Goal: Task Accomplishment & Management: Complete application form

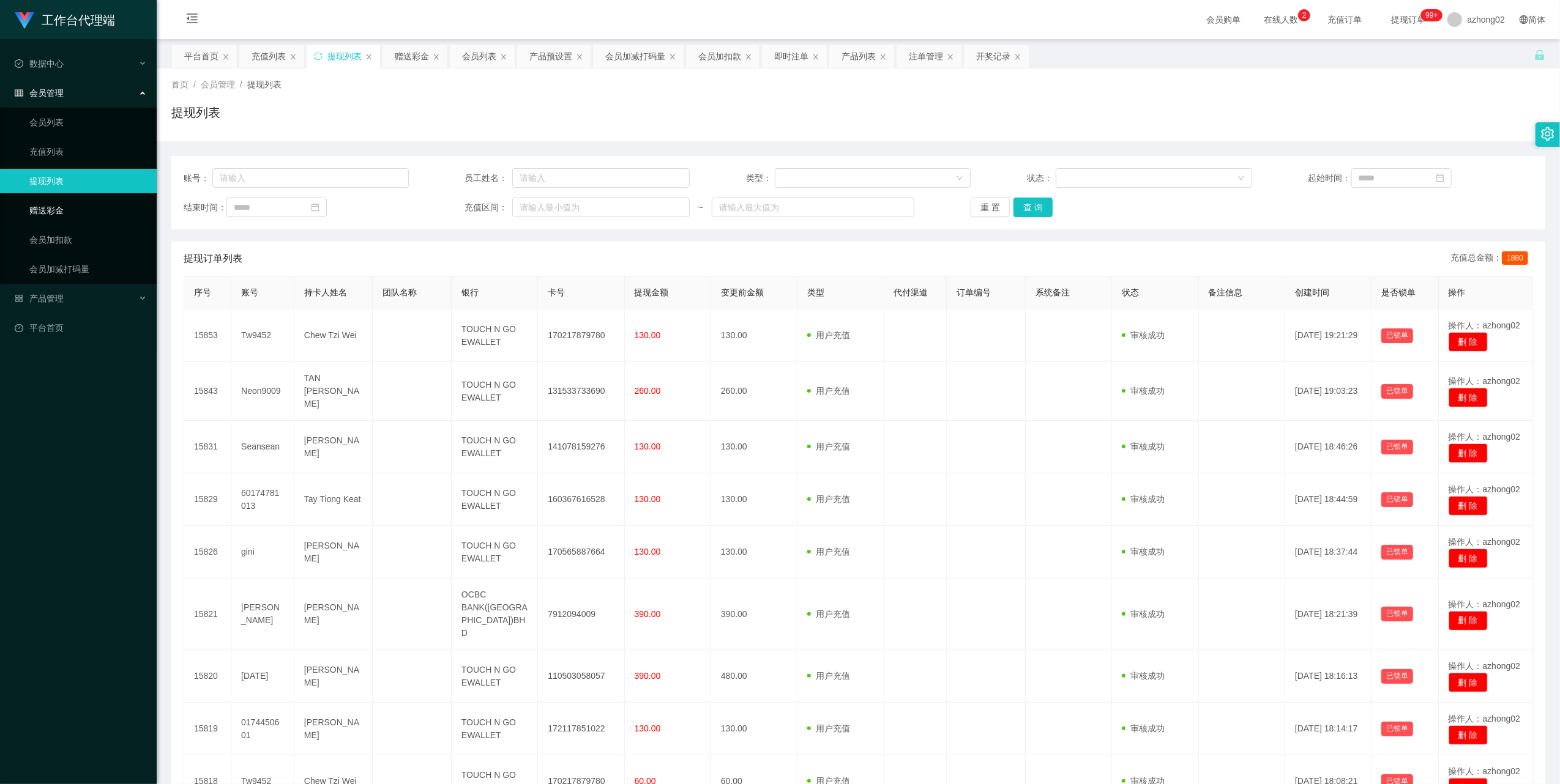
drag, startPoint x: 49, startPoint y: 213, endPoint x: 83, endPoint y: 206, distance: 34.7
click at [49, 213] on link "赠送彩金" at bounding box center [88, 211] width 118 height 25
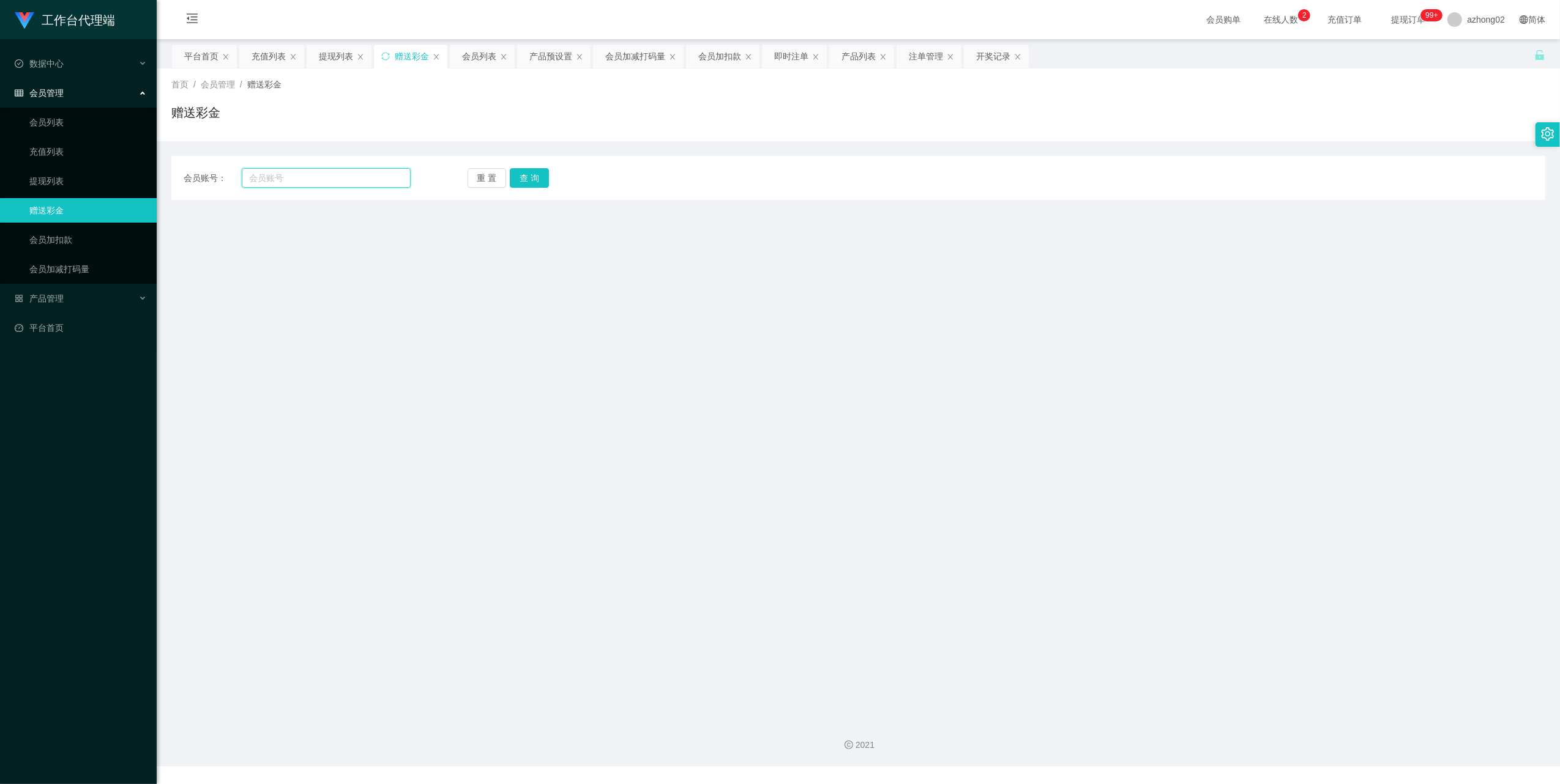
click at [289, 172] on input "text" at bounding box center [326, 178] width 169 height 20
paste input "061710123"
type input "061710123"
click at [536, 183] on button "查 询" at bounding box center [529, 178] width 39 height 20
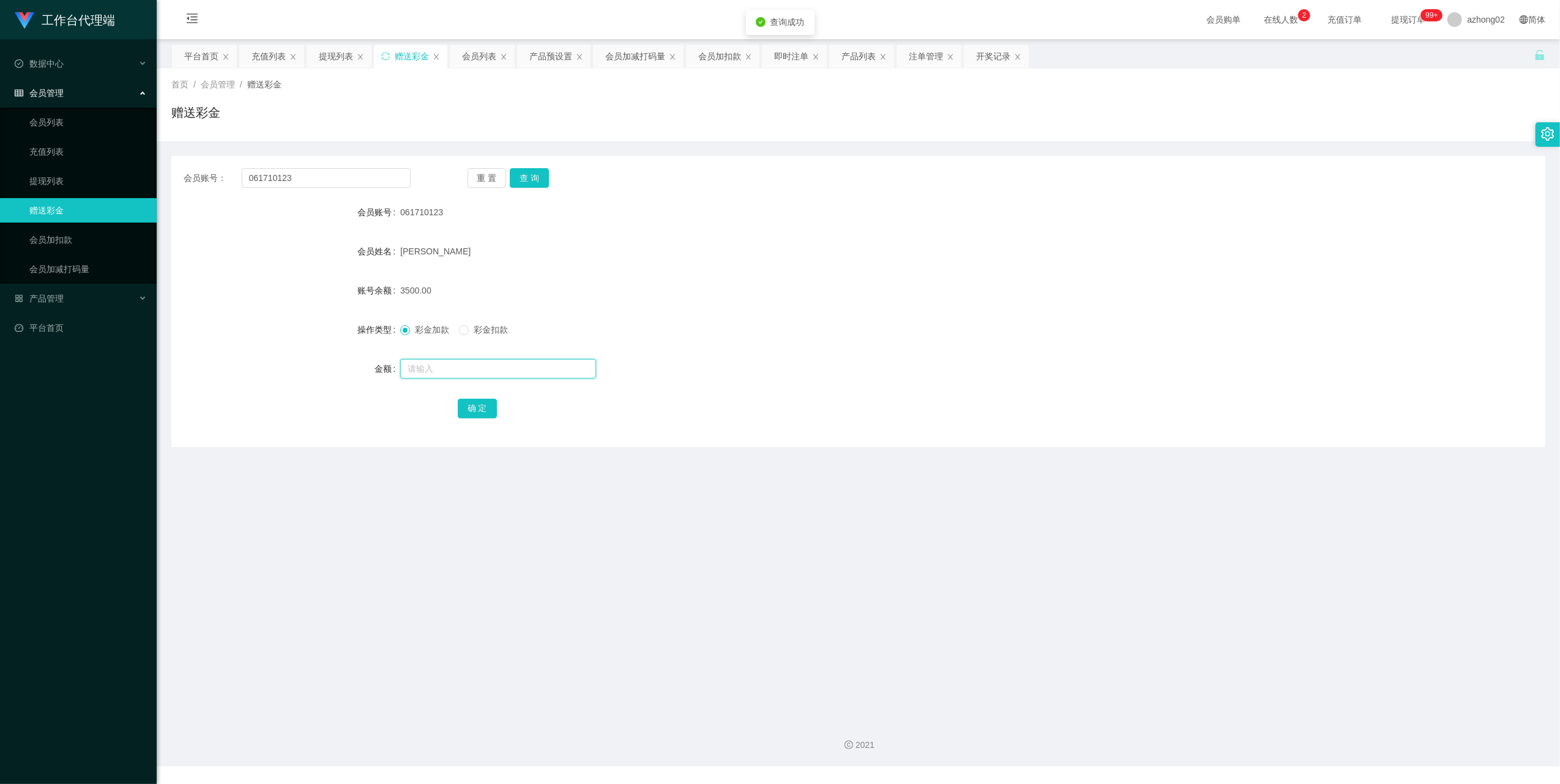
click at [461, 372] on input "text" at bounding box center [497, 369] width 196 height 20
type input "15"
click at [481, 405] on button "确 定" at bounding box center [477, 409] width 39 height 20
click at [314, 181] on input "061710123" at bounding box center [326, 178] width 169 height 20
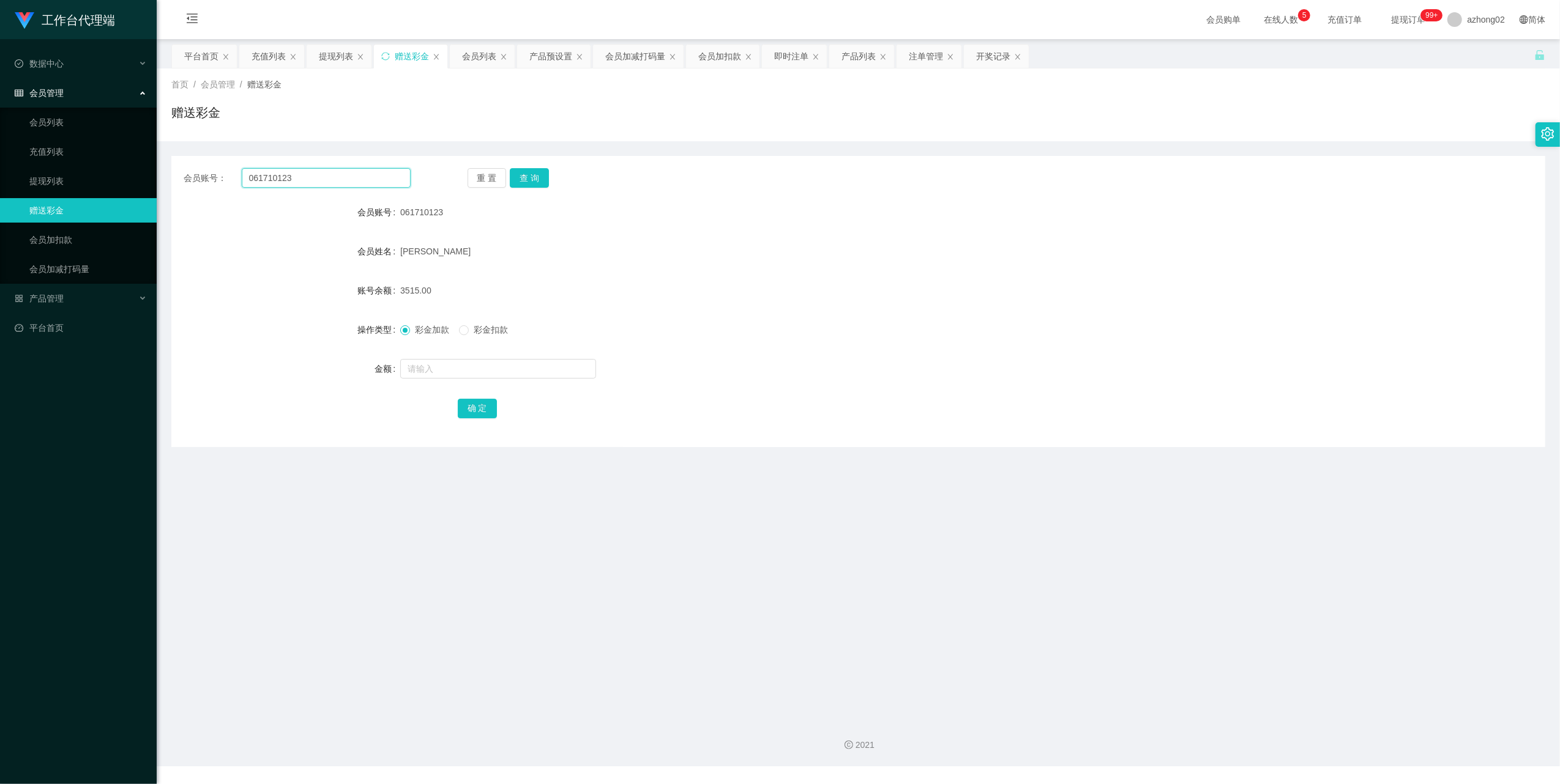
paste input "Qm361"
type input "Qm361"
click at [525, 172] on button "查 询" at bounding box center [529, 178] width 39 height 20
click at [477, 414] on button "确 定" at bounding box center [477, 409] width 39 height 20
click at [525, 182] on button "查 询" at bounding box center [529, 178] width 39 height 20
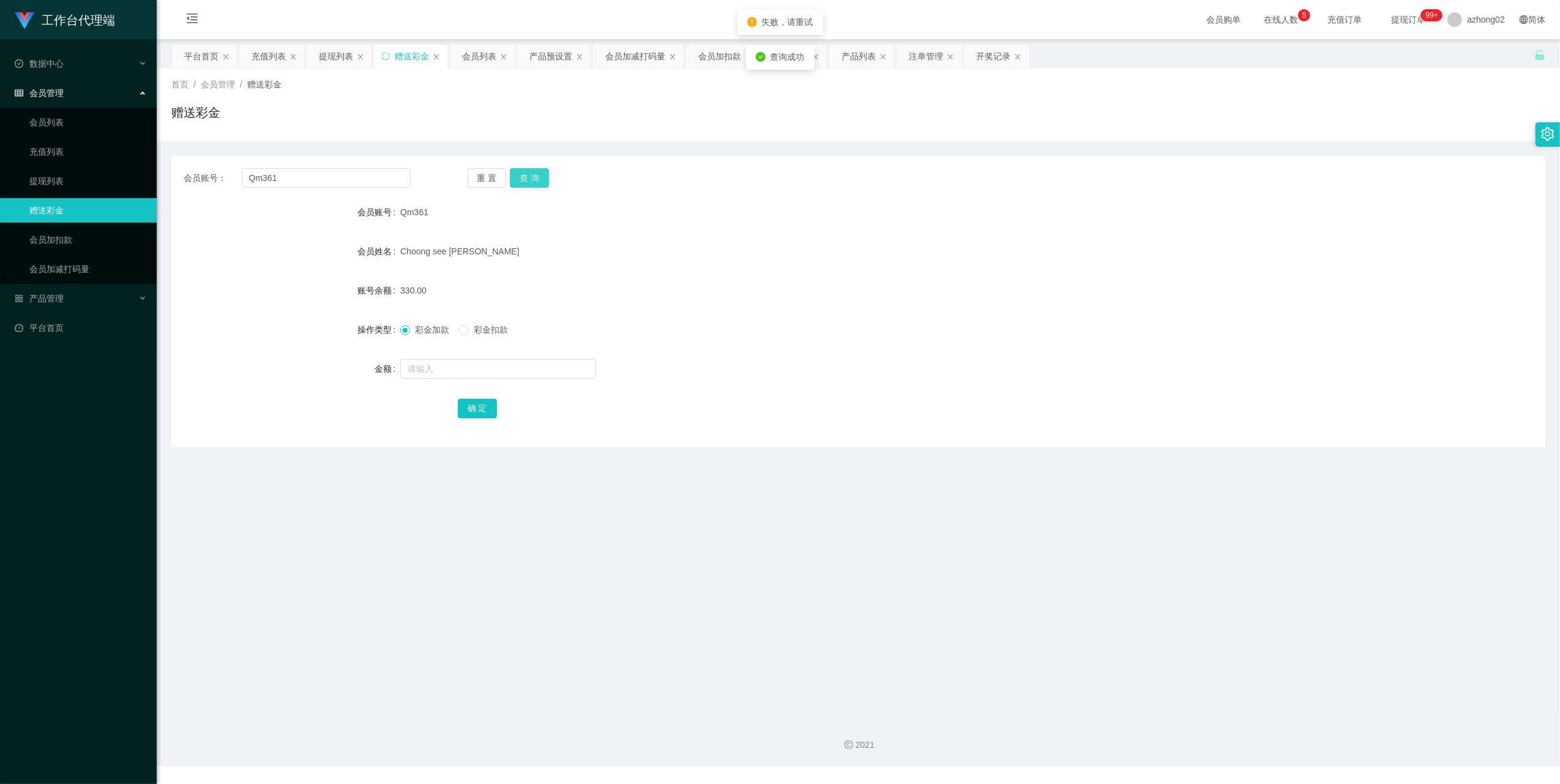
click at [524, 181] on button "查 询" at bounding box center [529, 178] width 39 height 20
click at [438, 367] on input "text" at bounding box center [497, 369] width 196 height 20
type input "15"
click at [475, 404] on button "确 定" at bounding box center [477, 409] width 39 height 20
click at [285, 177] on input "Qm361" at bounding box center [326, 178] width 169 height 20
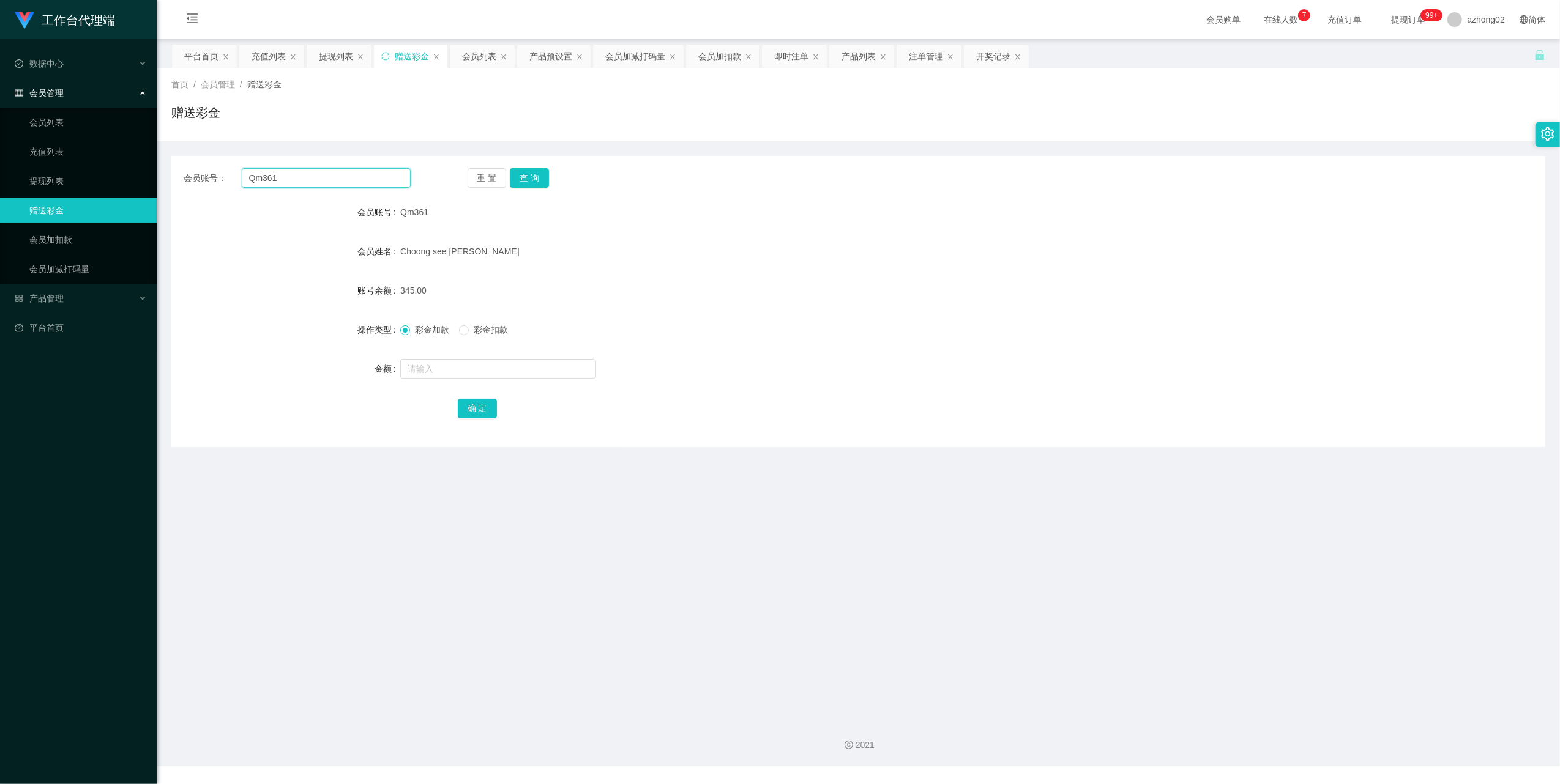
drag, startPoint x: 285, startPoint y: 179, endPoint x: 302, endPoint y: 175, distance: 17.5
click at [285, 179] on input "Qm361" at bounding box center [326, 178] width 169 height 20
paste input "[DATE]"
type input "[DATE]"
drag, startPoint x: 529, startPoint y: 176, endPoint x: 524, endPoint y: 198, distance: 22.6
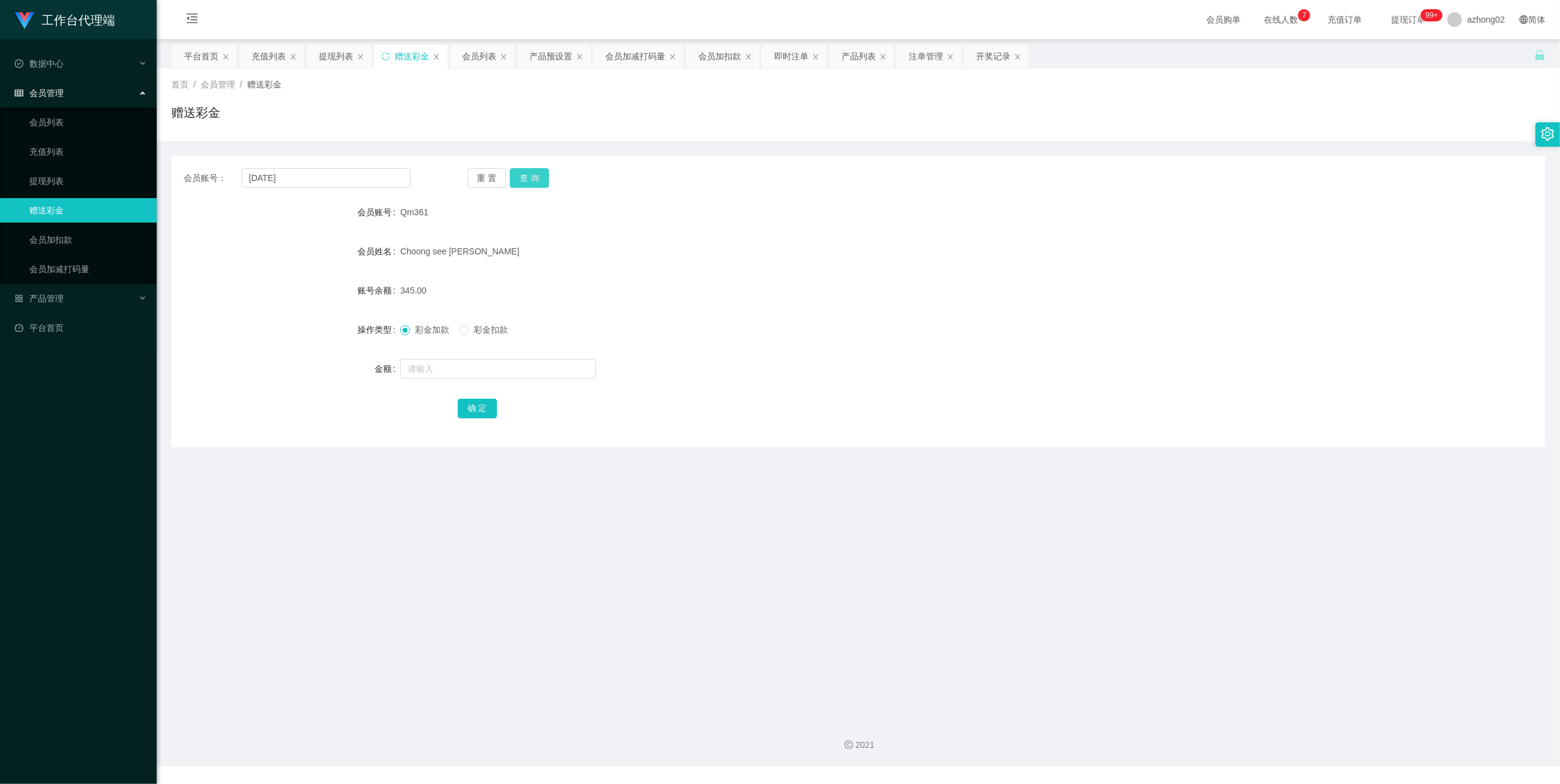
click at [529, 176] on button "查 询" at bounding box center [529, 178] width 39 height 20
click at [442, 369] on input "text" at bounding box center [497, 369] width 196 height 20
click at [311, 183] on input "[DATE]" at bounding box center [326, 178] width 169 height 20
click at [525, 171] on button "查 询" at bounding box center [529, 178] width 39 height 20
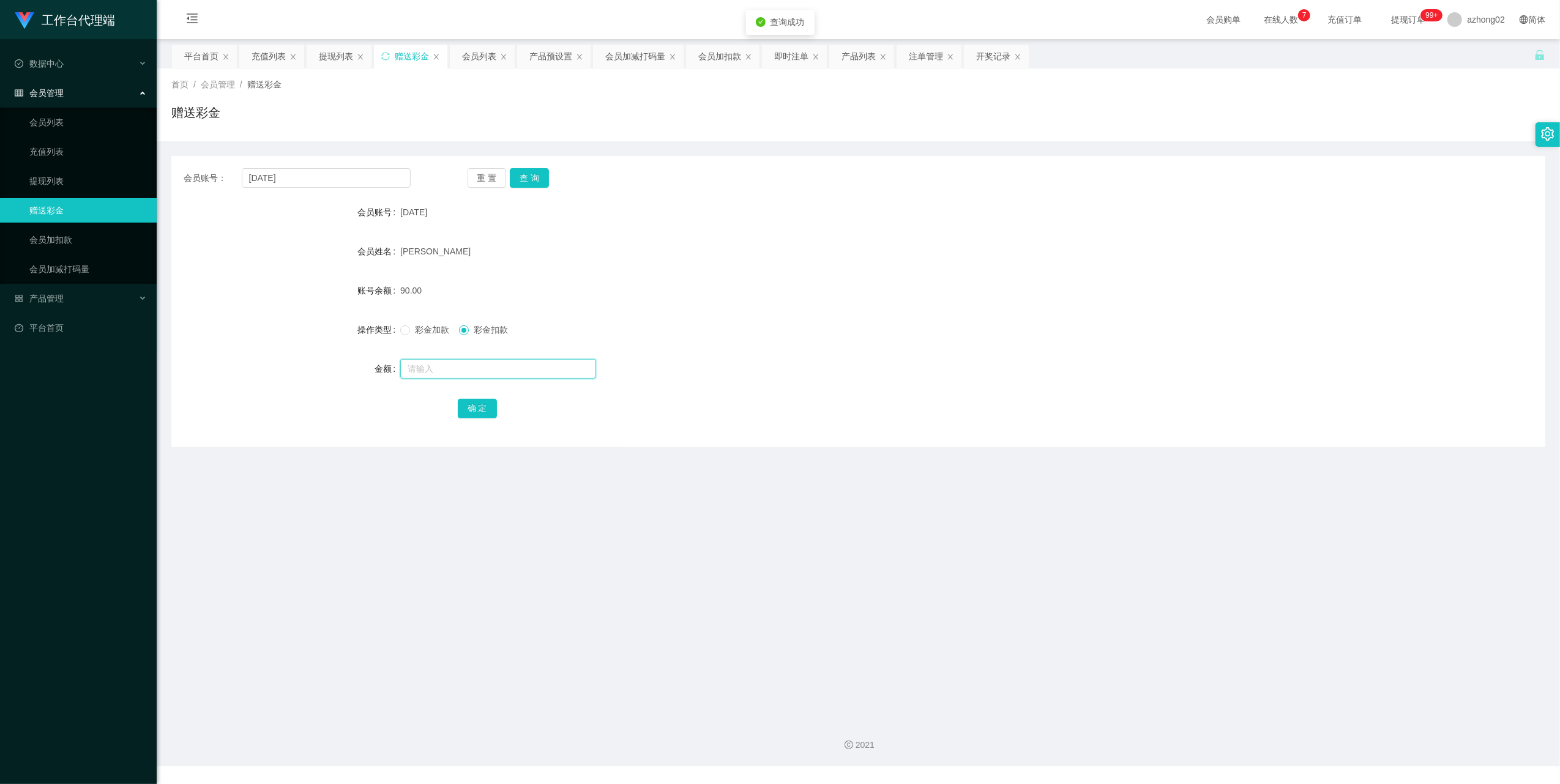
click at [426, 375] on input "text" at bounding box center [497, 369] width 196 height 20
type input "90"
click at [483, 406] on button "确 定" at bounding box center [477, 409] width 39 height 20
click at [430, 365] on input "text" at bounding box center [497, 369] width 196 height 20
type input "38"
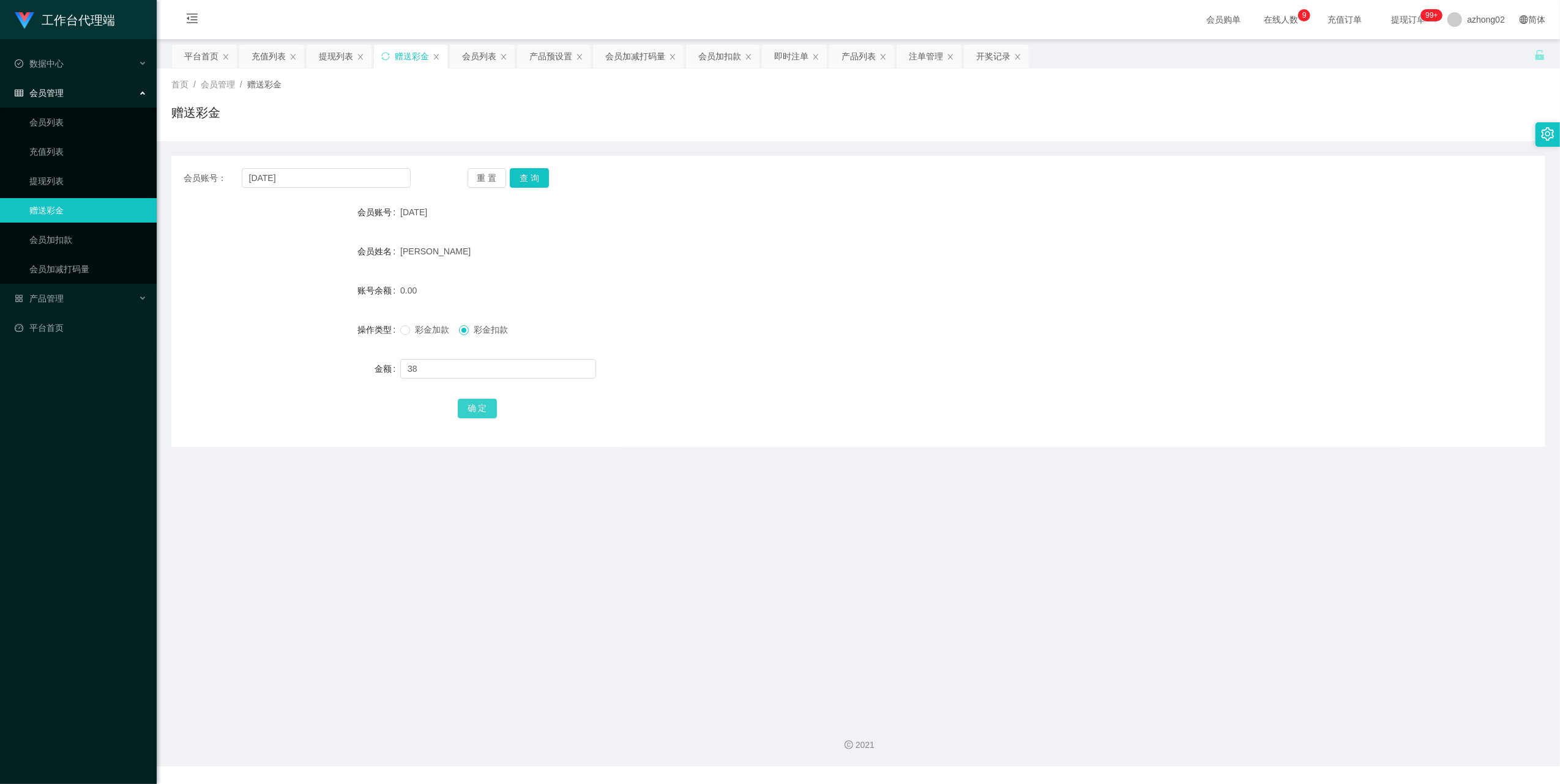
click at [473, 404] on button "确 定" at bounding box center [477, 409] width 39 height 20
click at [436, 369] on input "text" at bounding box center [497, 369] width 196 height 20
type input "38"
click at [468, 402] on button "确 定" at bounding box center [477, 409] width 39 height 20
click at [311, 179] on input "[DATE]" at bounding box center [326, 178] width 169 height 20
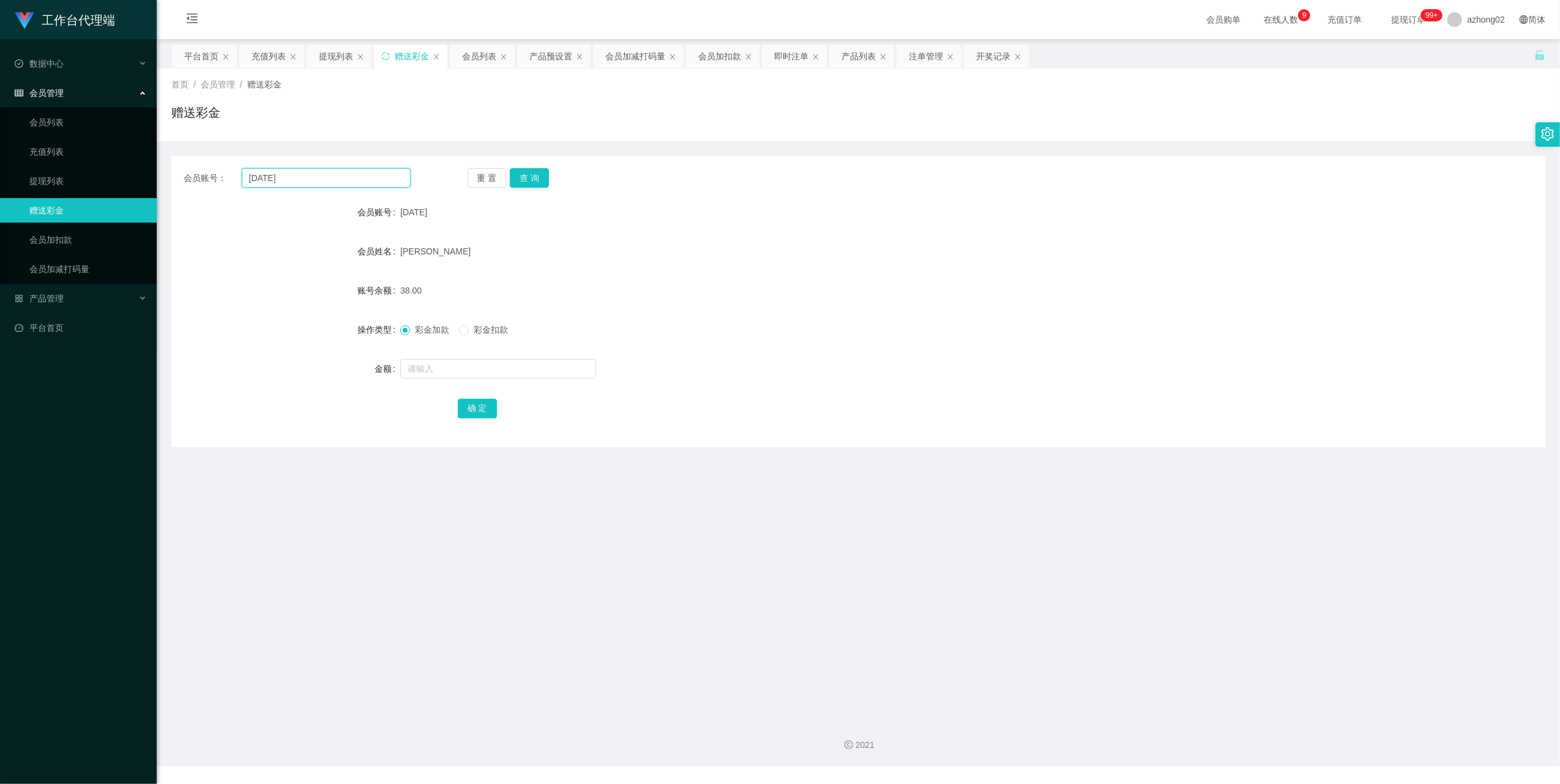
click at [311, 179] on input "[DATE]" at bounding box center [326, 178] width 169 height 20
paste input "Tw9452"
type input "Tw9452"
click at [525, 176] on button "查 询" at bounding box center [529, 178] width 39 height 20
click at [431, 366] on input "text" at bounding box center [497, 369] width 196 height 20
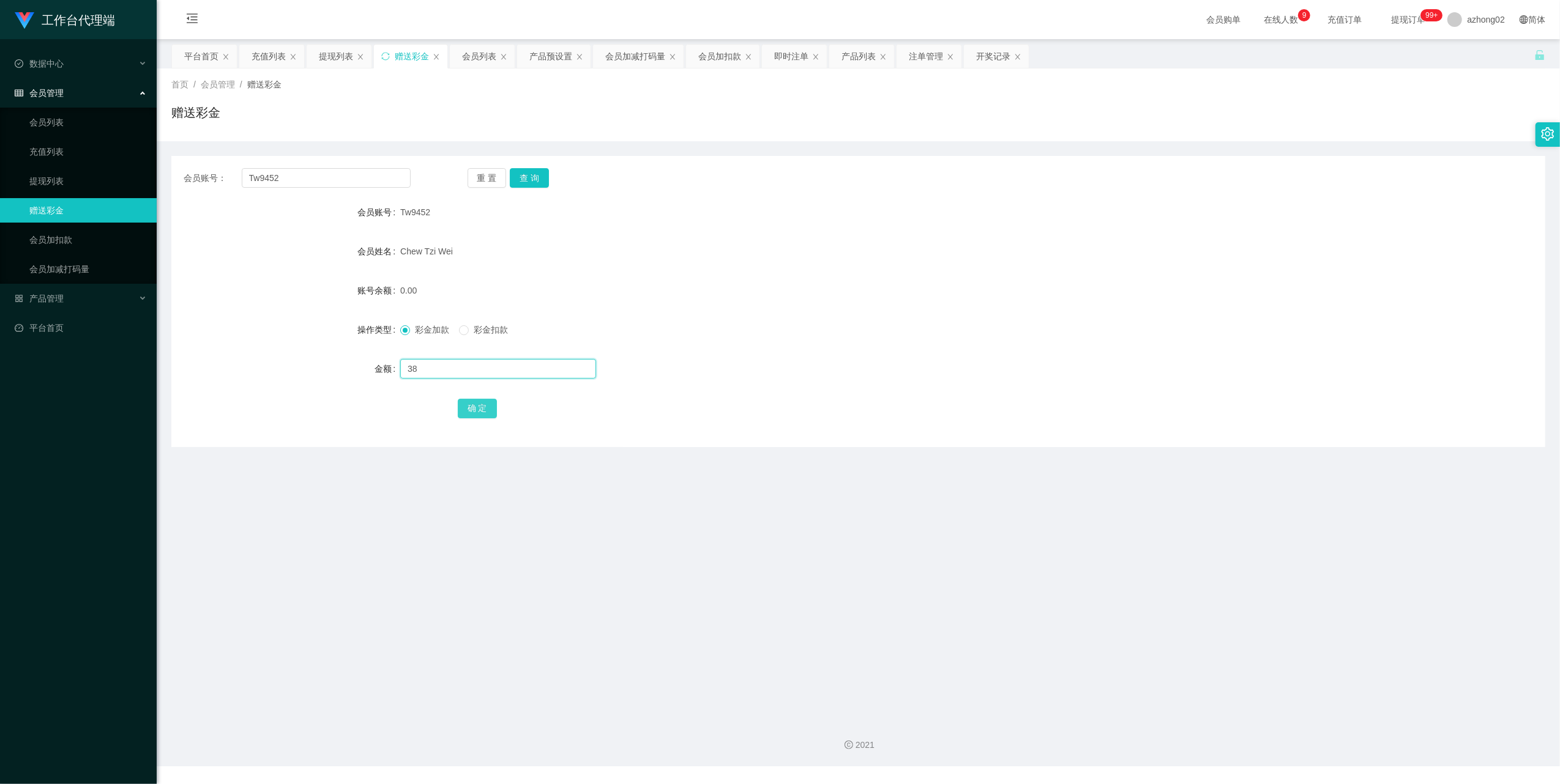
type input "38"
click at [477, 404] on button "确 定" at bounding box center [477, 409] width 39 height 20
click at [306, 183] on input "Tw9452" at bounding box center [326, 178] width 169 height 20
click at [306, 181] on input "Tw9452" at bounding box center [326, 178] width 169 height 20
paste input "gini"
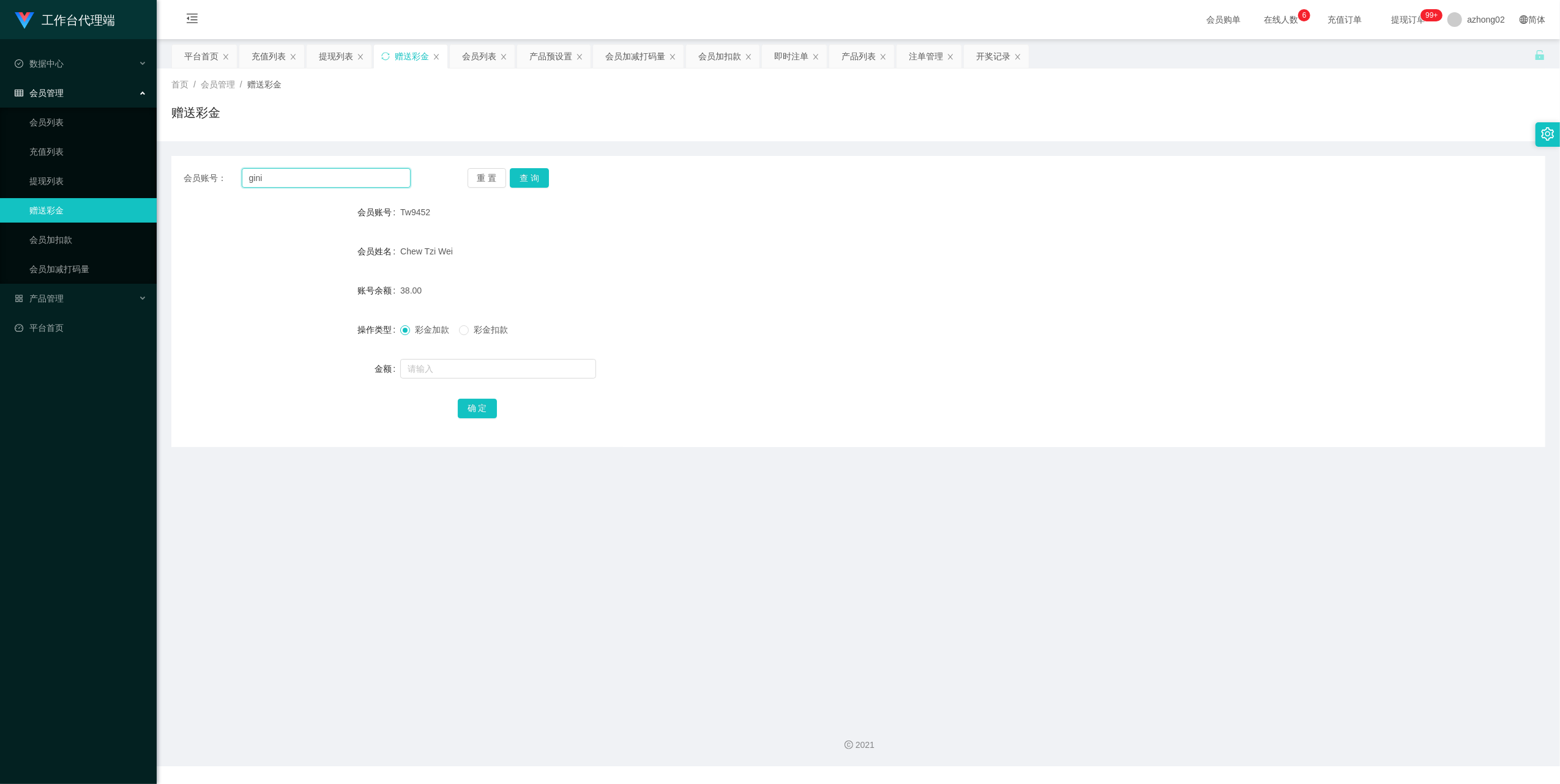
type input "gini"
click at [551, 177] on div "重 置 查 询" at bounding box center [581, 178] width 227 height 20
click at [539, 180] on button "查 询" at bounding box center [529, 178] width 39 height 20
click at [475, 368] on input "text" at bounding box center [497, 369] width 196 height 20
type input "28"
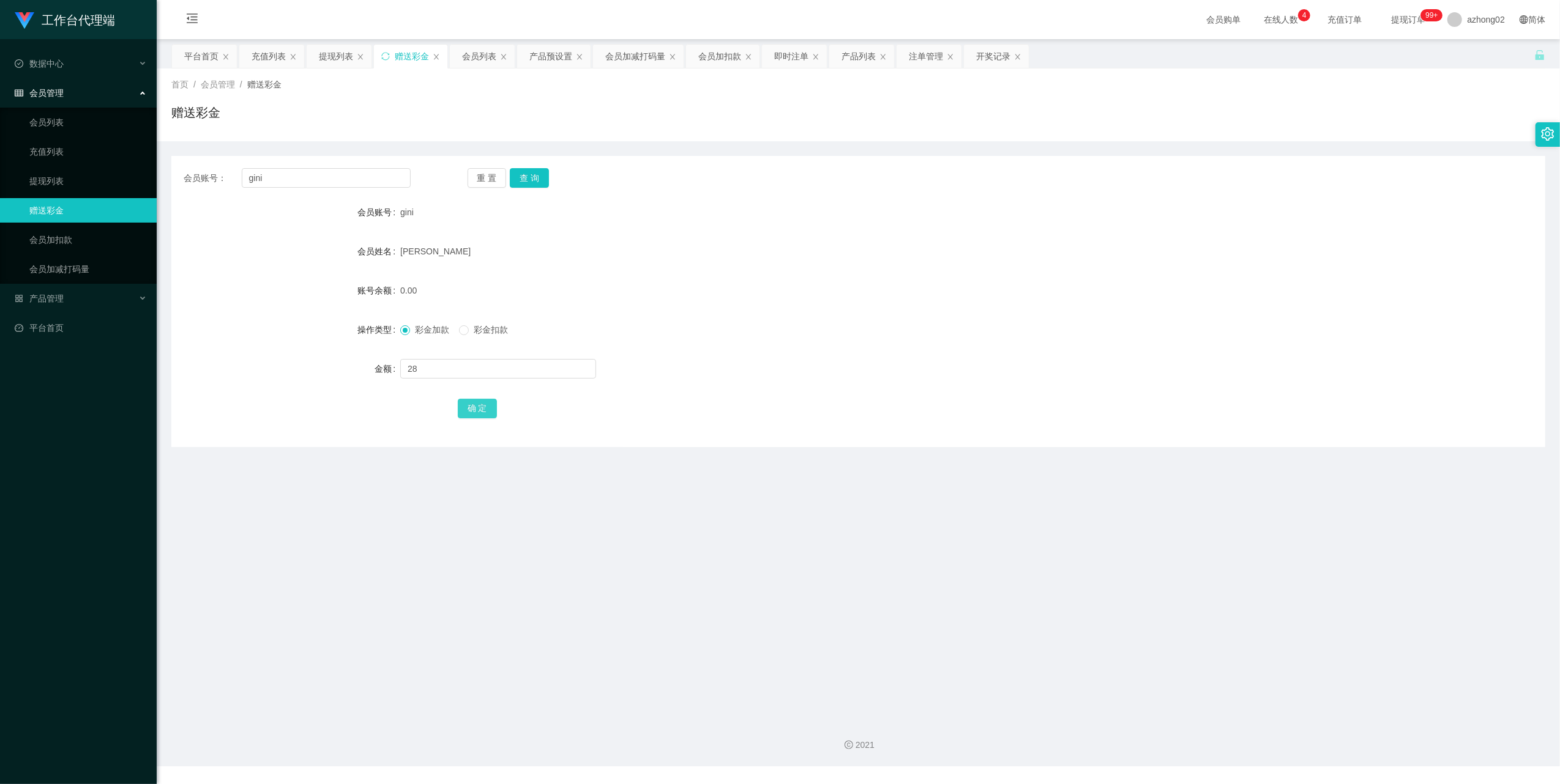
click at [484, 409] on button "确 定" at bounding box center [477, 409] width 39 height 20
click at [309, 179] on input "gini" at bounding box center [326, 178] width 169 height 20
paste input "[PERSON_NAME]"
type input "[PERSON_NAME]"
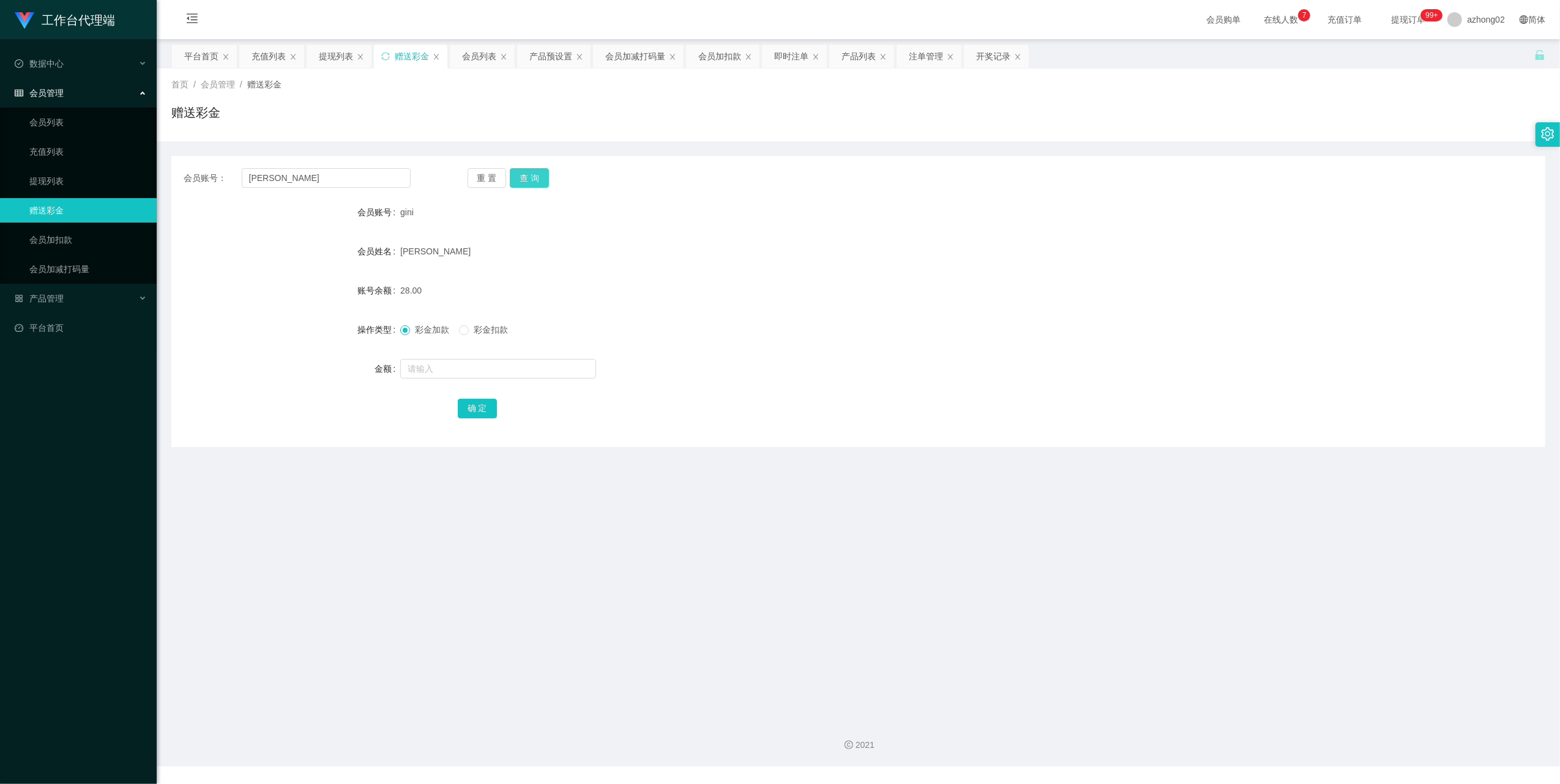
drag, startPoint x: 535, startPoint y: 177, endPoint x: 529, endPoint y: 186, distance: 10.8
click at [535, 177] on button "查 询" at bounding box center [529, 178] width 39 height 20
click at [458, 371] on input "text" at bounding box center [497, 369] width 196 height 20
type input "38"
click at [487, 411] on button "确 定" at bounding box center [477, 409] width 39 height 20
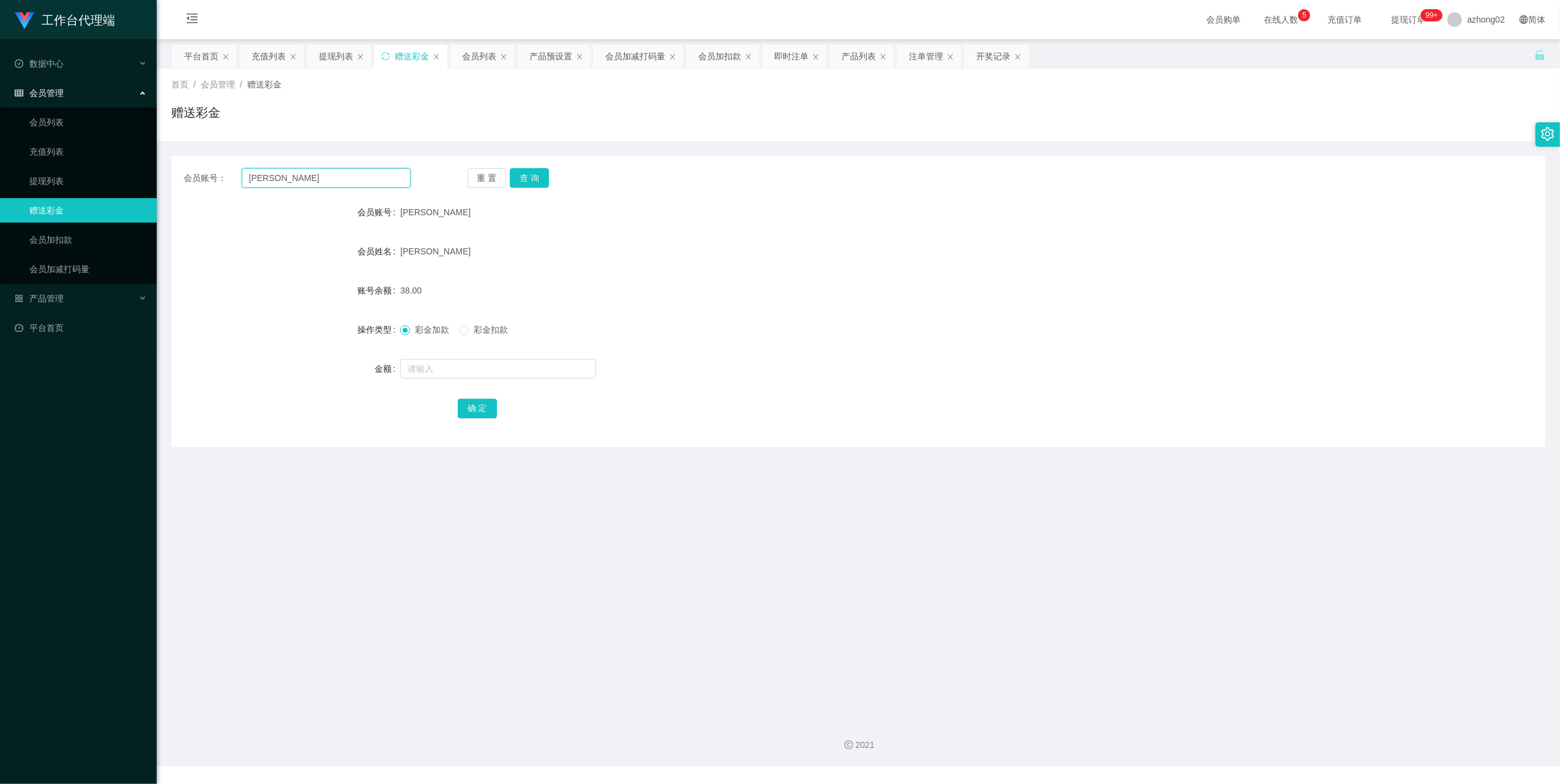
click at [307, 185] on input "[PERSON_NAME]" at bounding box center [326, 178] width 169 height 20
click at [307, 186] on input "[PERSON_NAME]" at bounding box center [326, 178] width 169 height 20
paste input "60174781013"
type input "60174781013"
click at [529, 179] on button "查 询" at bounding box center [529, 178] width 39 height 20
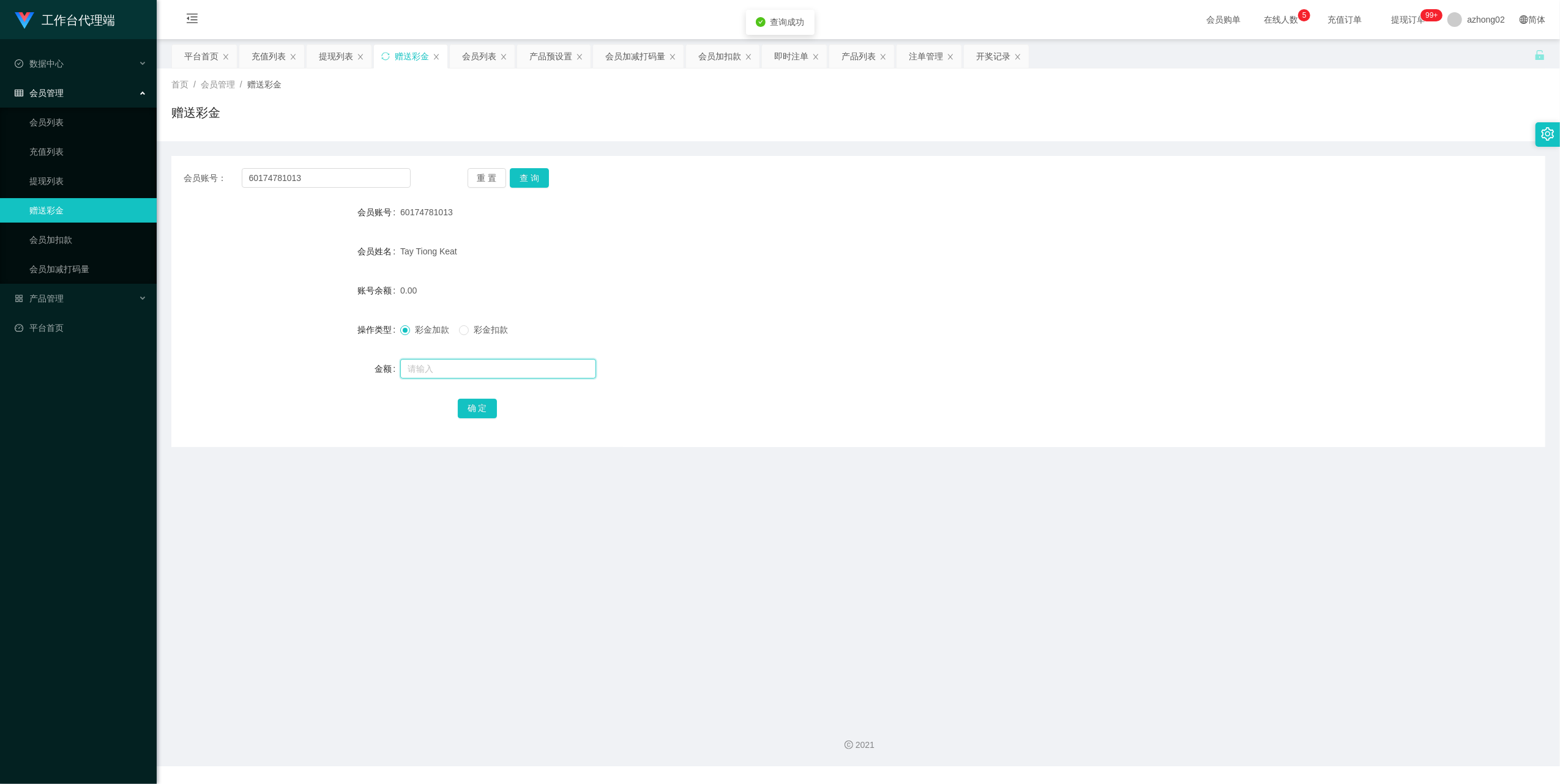
click at [456, 369] on input "text" at bounding box center [497, 369] width 196 height 20
type input "38"
click at [480, 405] on button "确 定" at bounding box center [477, 409] width 39 height 20
click at [274, 180] on input "60174781013" at bounding box center [326, 178] width 169 height 20
click at [272, 182] on input "60174781013" at bounding box center [326, 178] width 169 height 20
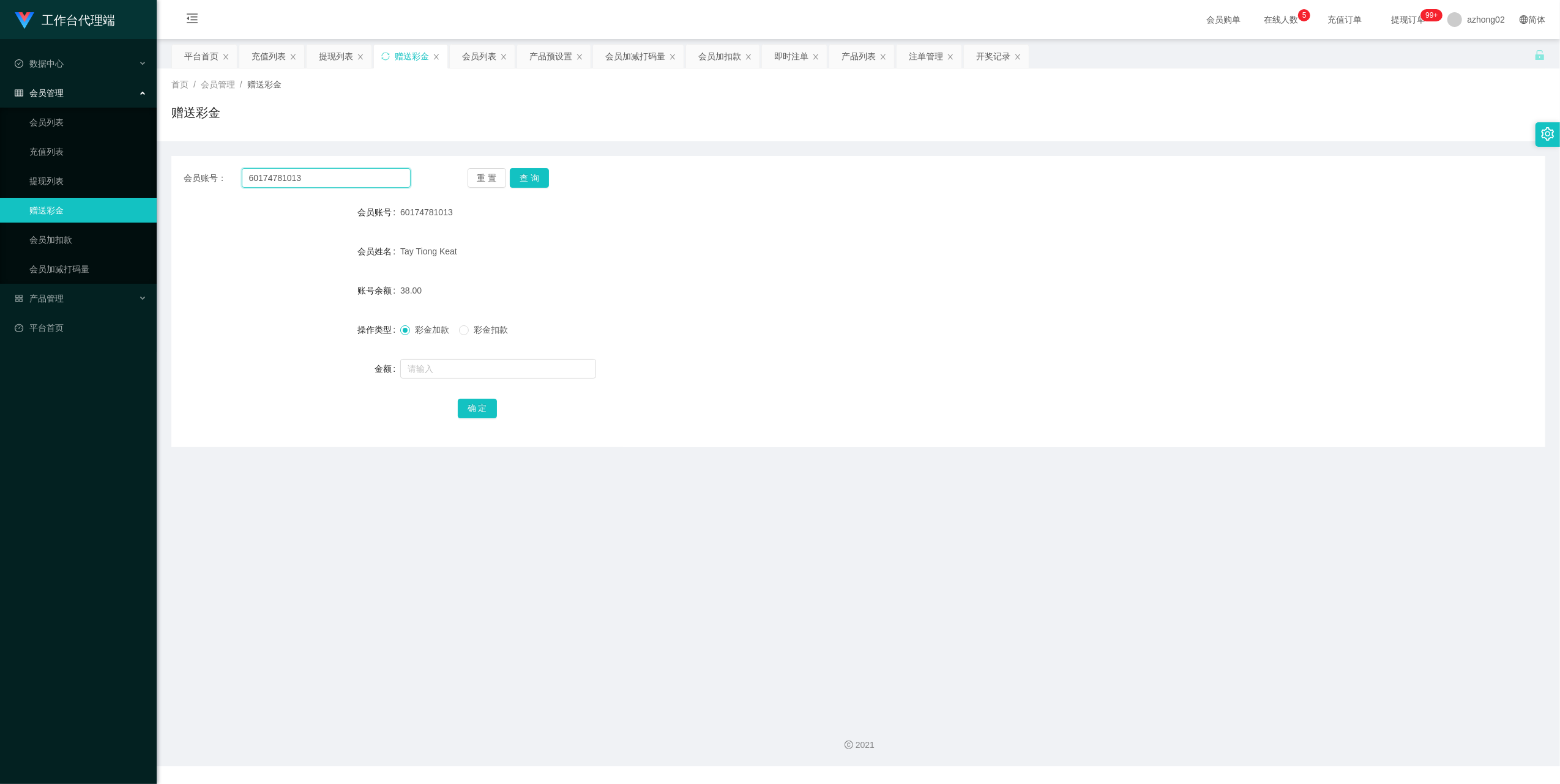
click at [273, 177] on input "60174781013" at bounding box center [326, 178] width 169 height 20
paste input "Seansean"
type input "Seansean"
click at [559, 175] on div "重 置 查 询" at bounding box center [581, 178] width 227 height 20
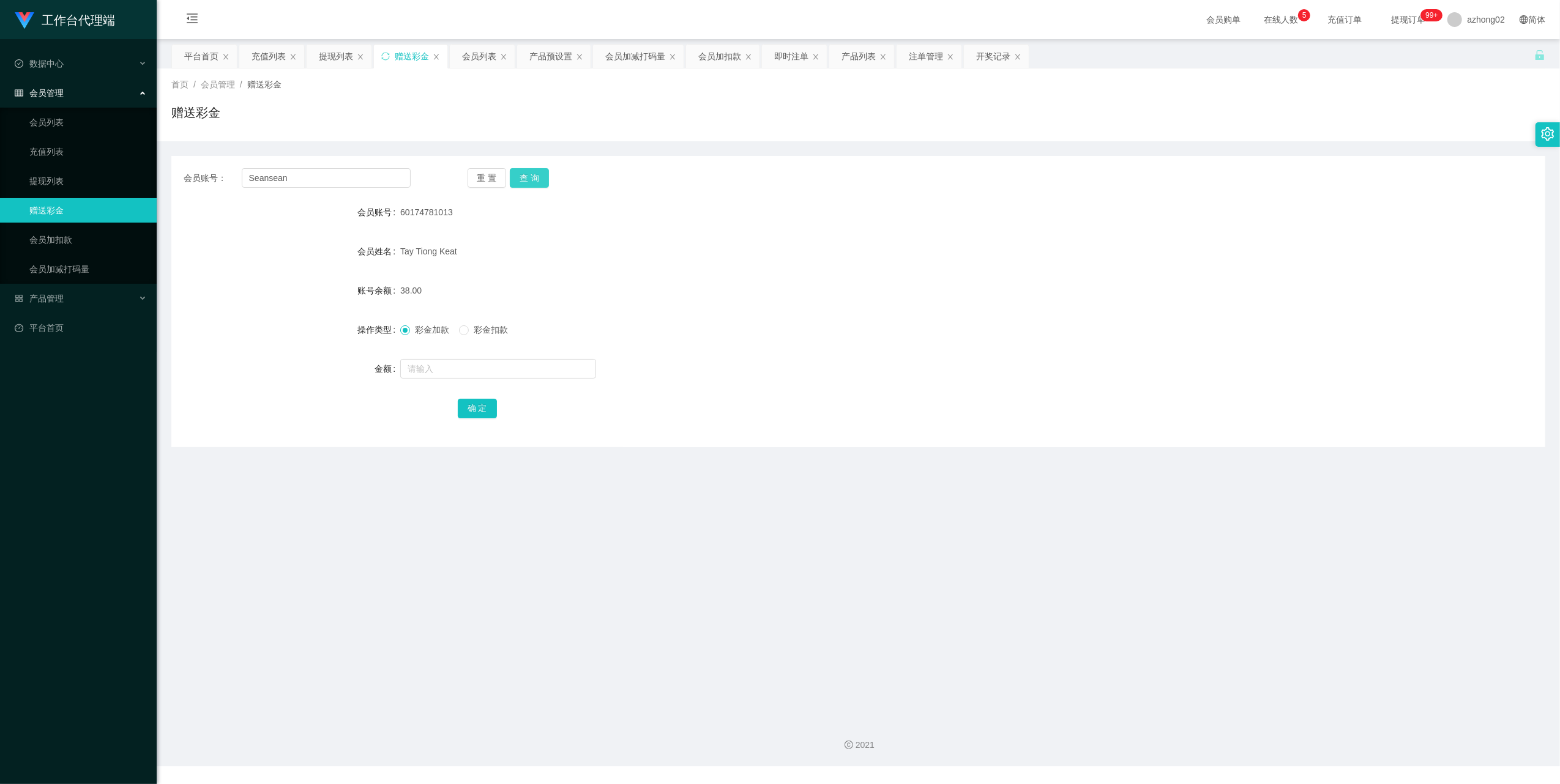
click at [546, 177] on button "查 询" at bounding box center [529, 178] width 39 height 20
click at [491, 365] on input "text" at bounding box center [497, 369] width 196 height 20
type input "38"
click at [483, 410] on button "确 定" at bounding box center [477, 409] width 39 height 20
click at [323, 181] on input "Seansean" at bounding box center [326, 178] width 169 height 20
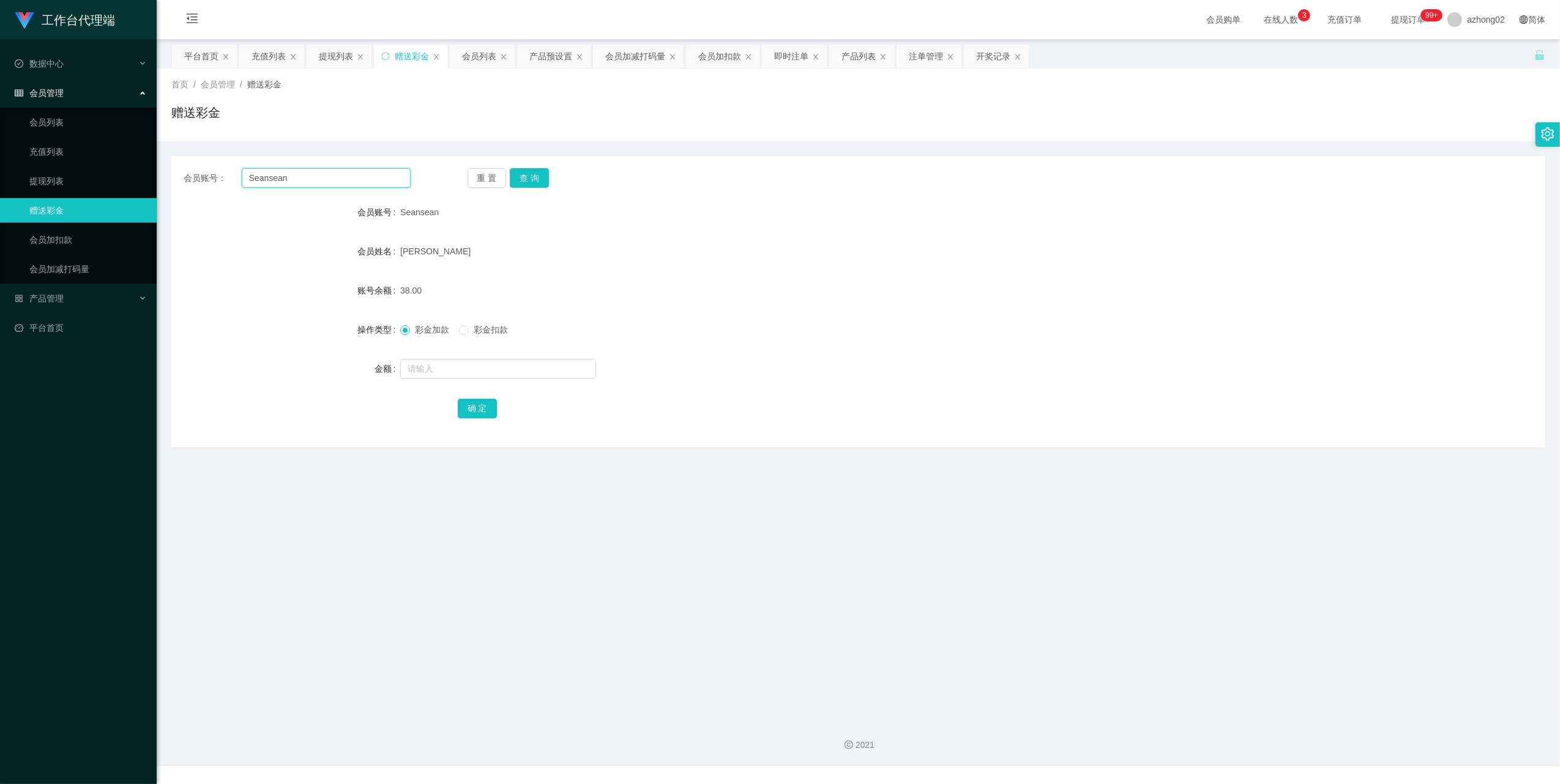
click at [323, 181] on input "Seansean" at bounding box center [326, 178] width 169 height 20
paste input "chua8989"
type input "chua8989"
drag, startPoint x: 525, startPoint y: 172, endPoint x: 514, endPoint y: 185, distance: 17.0
click at [526, 172] on button "查 询" at bounding box center [529, 178] width 39 height 20
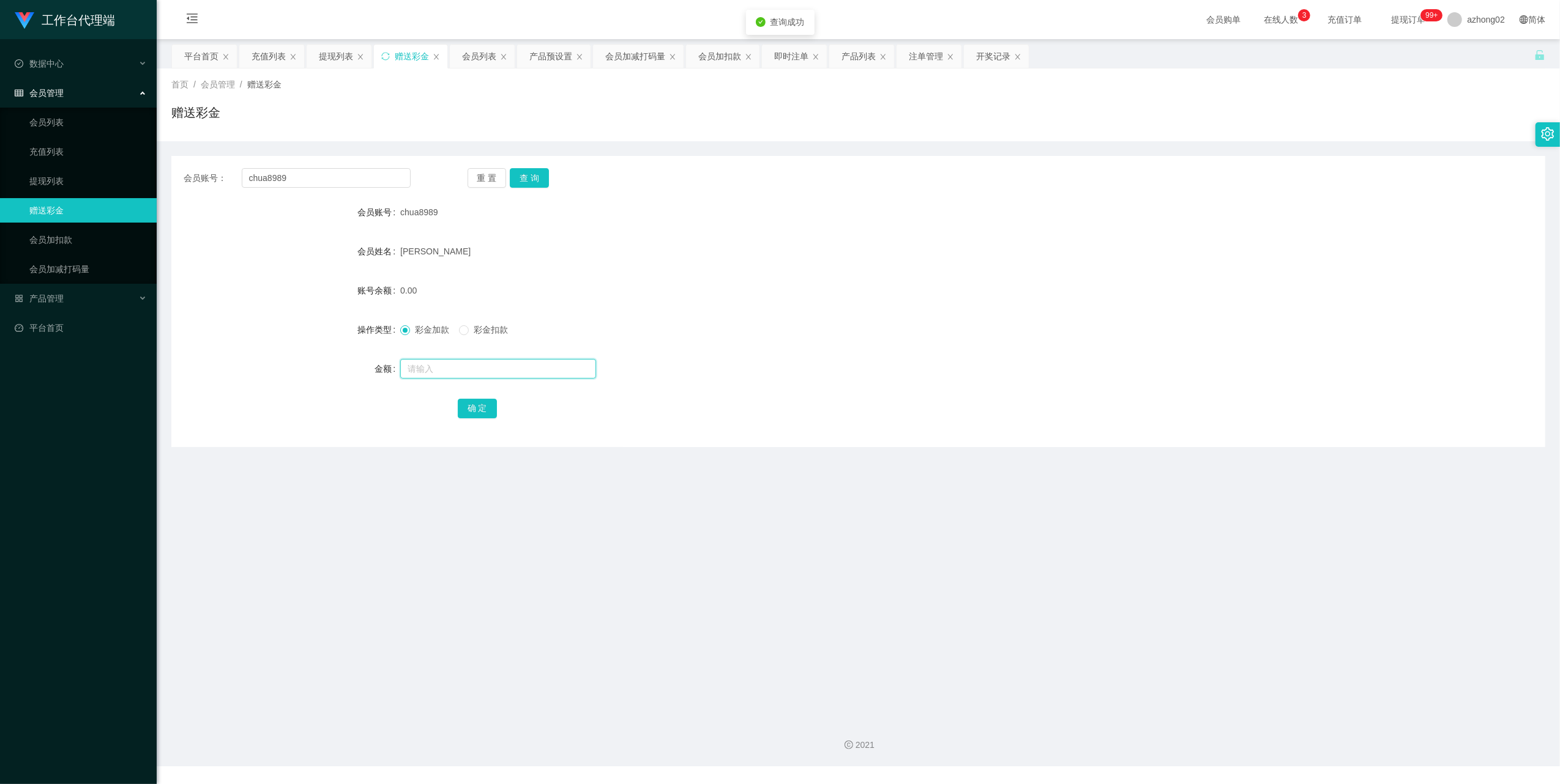
click at [431, 369] on input "text" at bounding box center [497, 369] width 196 height 20
type input "38"
click at [488, 412] on button "确 定" at bounding box center [477, 409] width 39 height 20
click at [295, 181] on input "chua8989" at bounding box center [326, 178] width 169 height 20
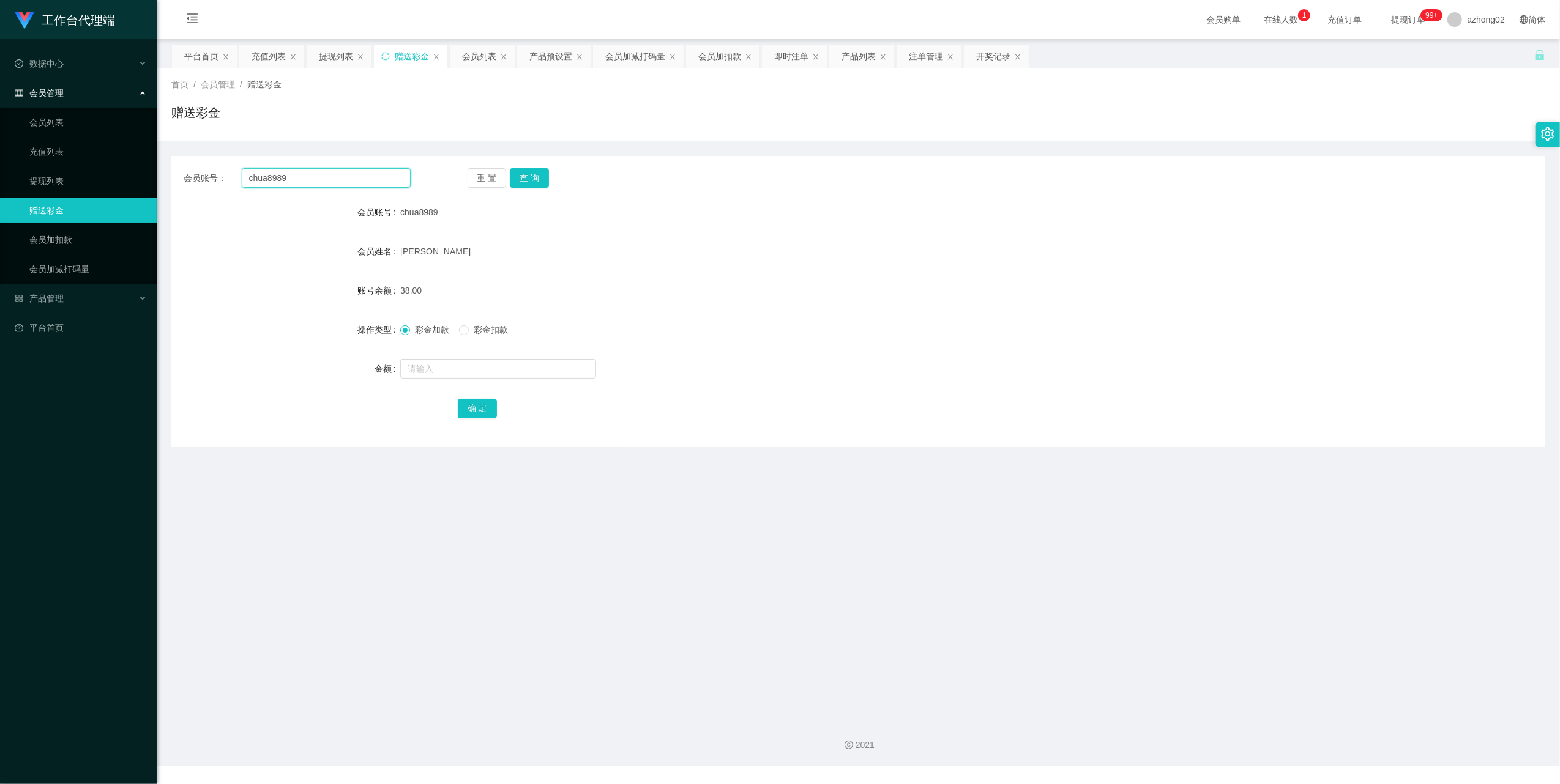
click at [295, 181] on input "chua8989" at bounding box center [326, 178] width 169 height 20
paste input "Neon900"
type input "Neon9009"
click at [538, 179] on button "查 询" at bounding box center [529, 178] width 39 height 20
click at [456, 371] on input "text" at bounding box center [497, 369] width 196 height 20
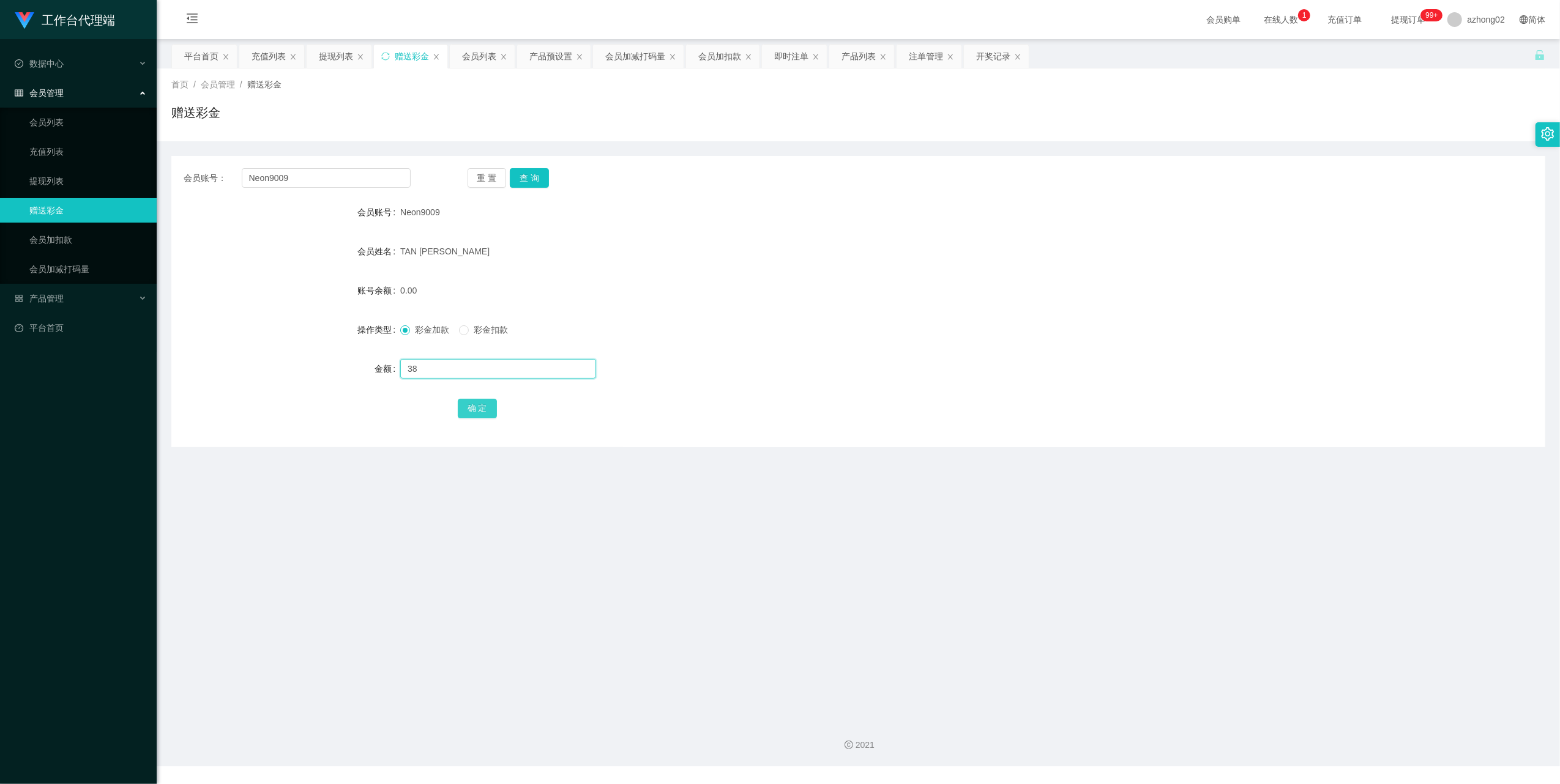
type input "38"
click at [481, 409] on button "确 定" at bounding box center [477, 409] width 39 height 20
click at [336, 183] on input "Neon9009" at bounding box center [326, 178] width 169 height 20
paste input "kevinongkaisheng"
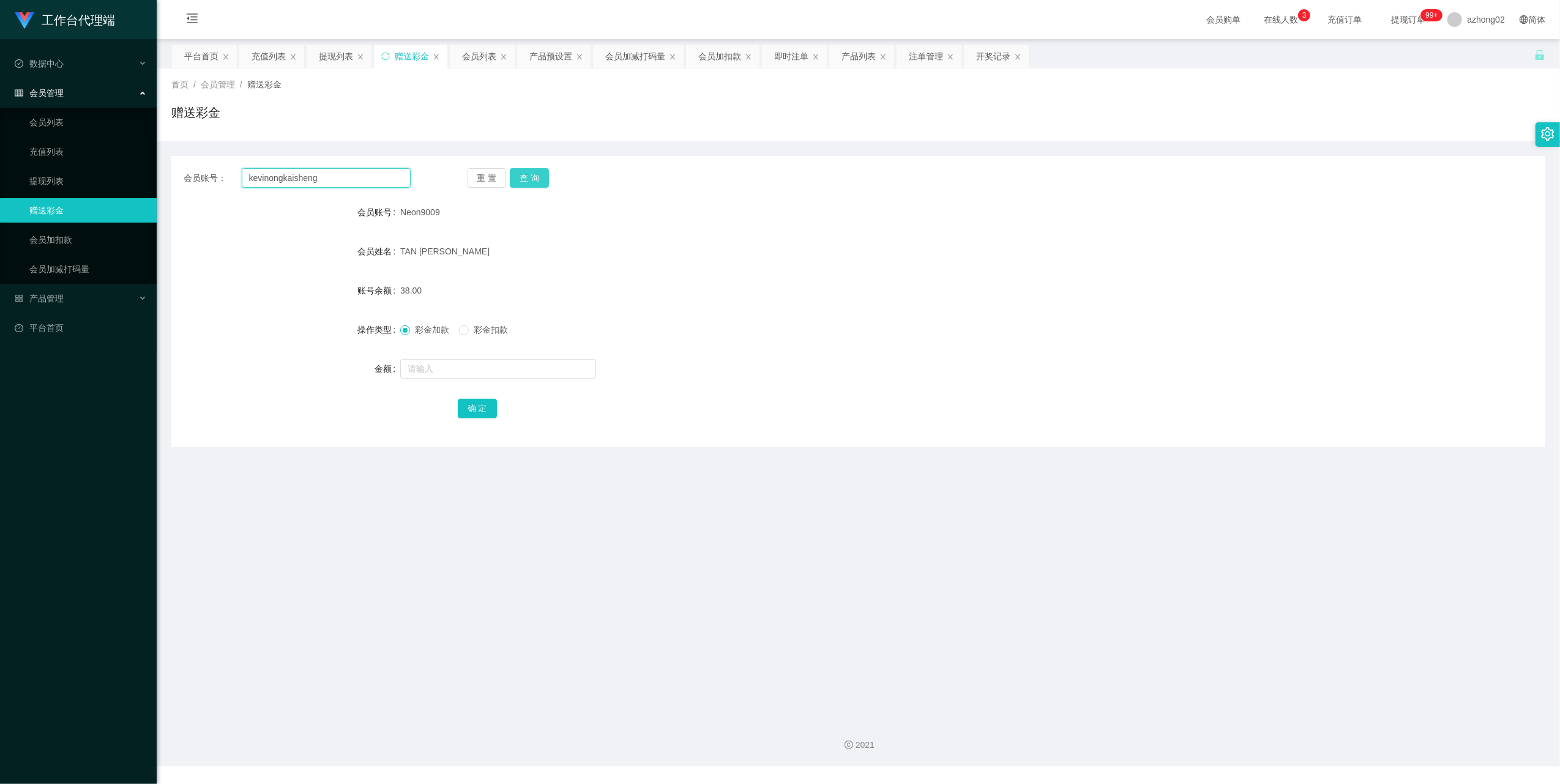
type input "kevinongkaisheng"
click at [546, 182] on button "查 询" at bounding box center [529, 178] width 39 height 20
click at [439, 363] on input "text" at bounding box center [497, 369] width 196 height 20
type input "38"
click at [458, 398] on div "确 定" at bounding box center [858, 408] width 802 height 25
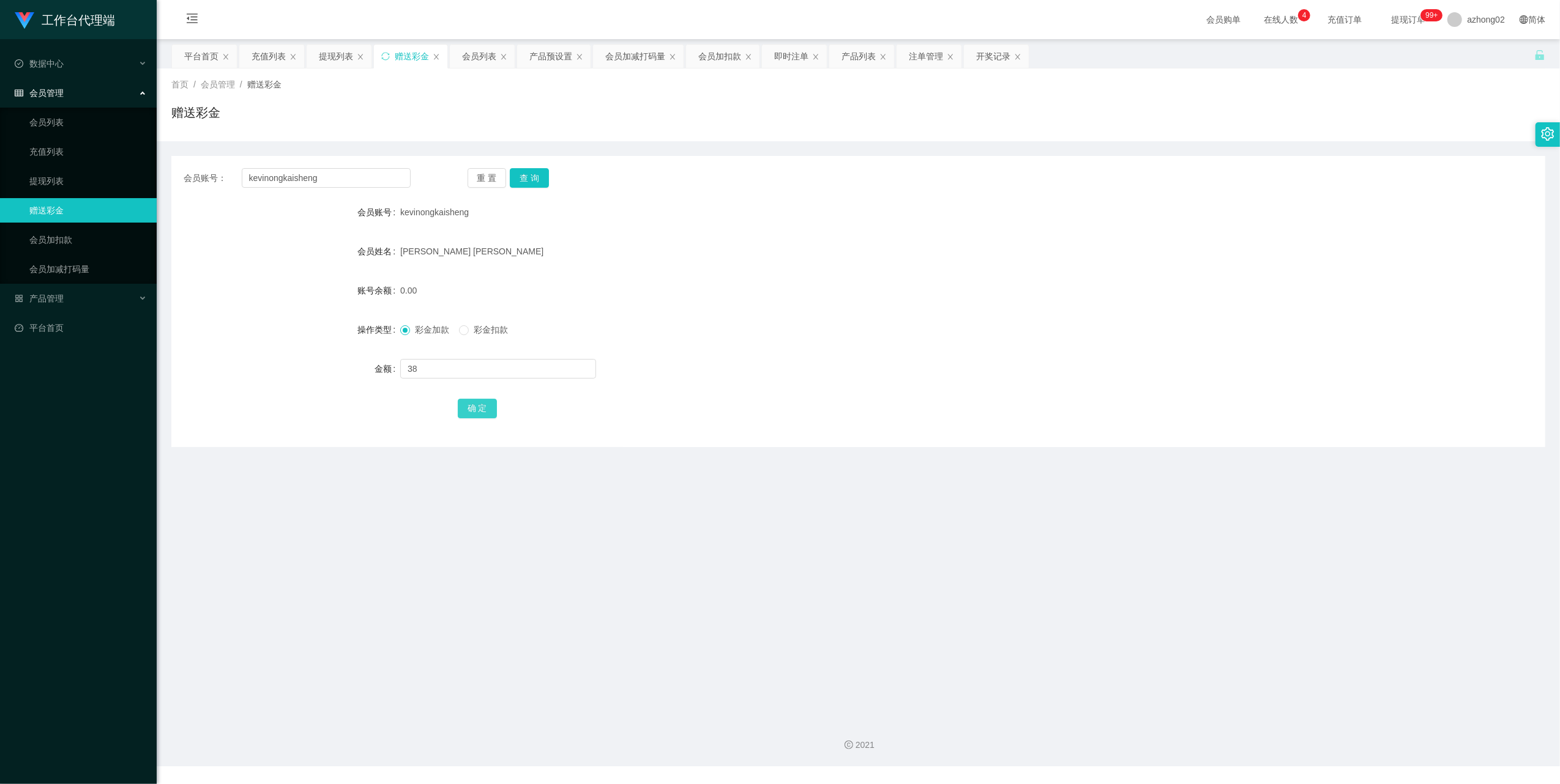
click at [466, 405] on button "确 定" at bounding box center [477, 409] width 39 height 20
